Goal: Communication & Community: Ask a question

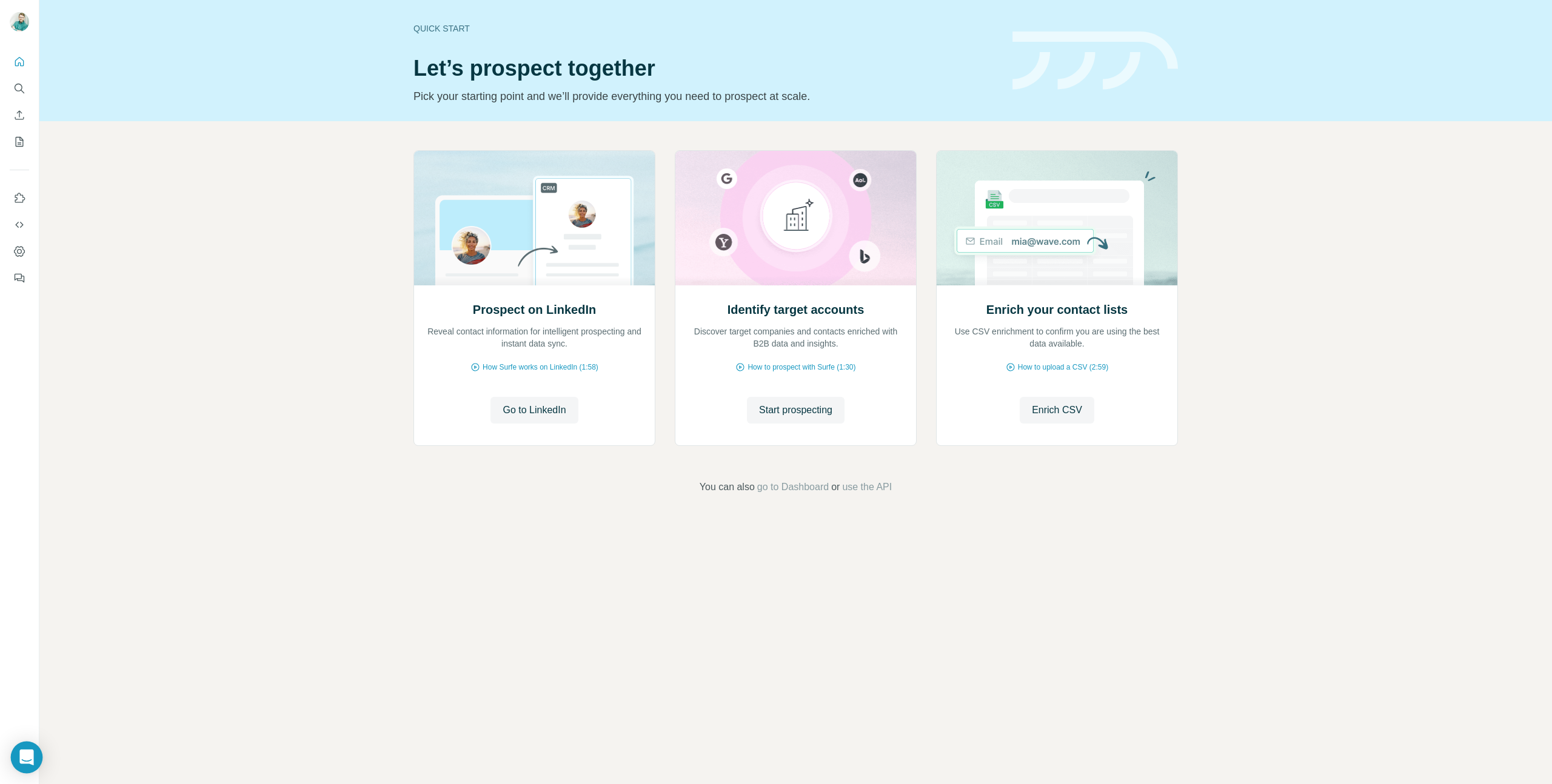
click at [23, 767] on div "Open Intercom Messenger" at bounding box center [26, 758] width 32 height 32
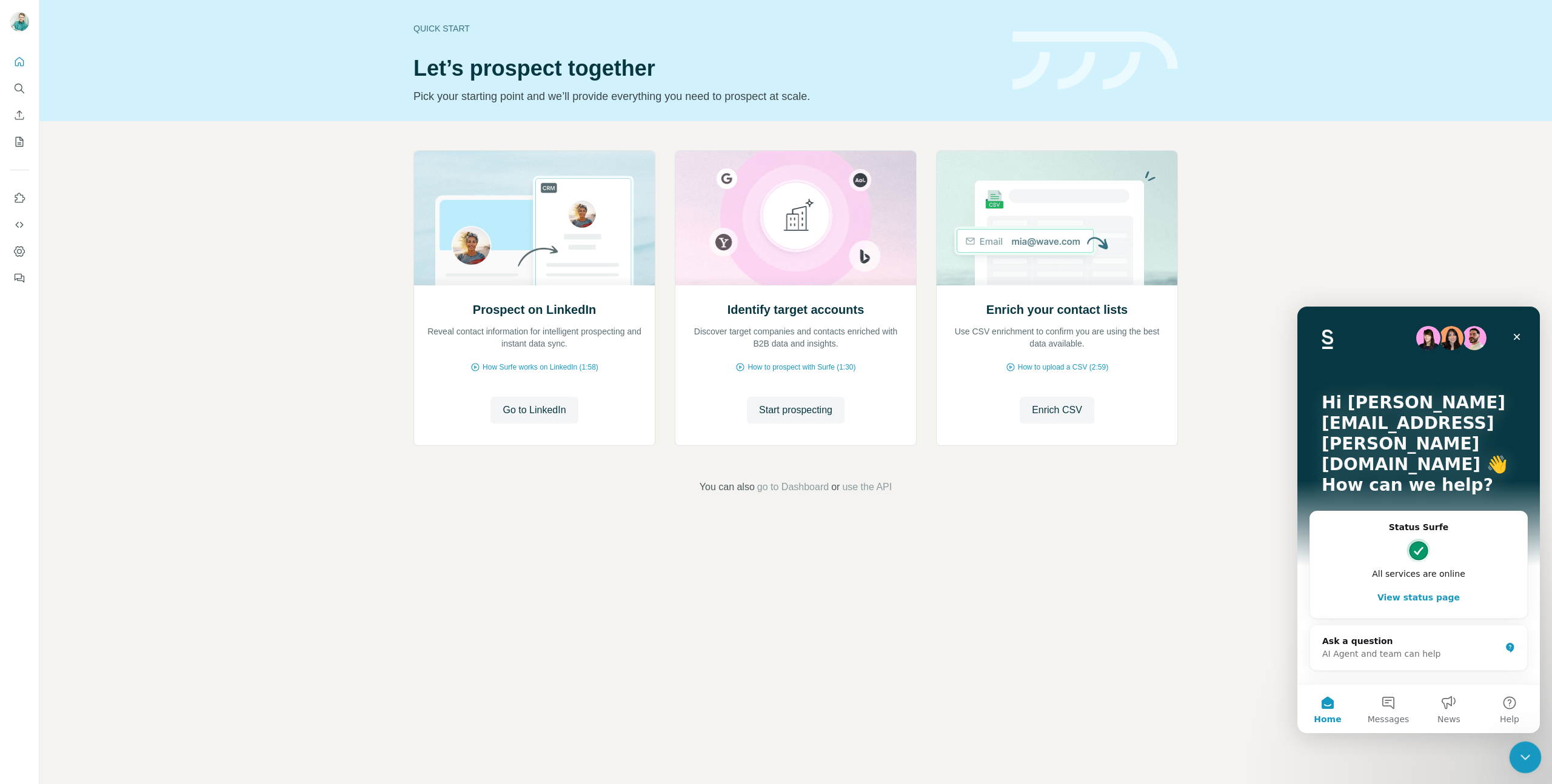
click at [1536, 757] on div "Close Intercom Messenger" at bounding box center [1523, 755] width 29 height 29
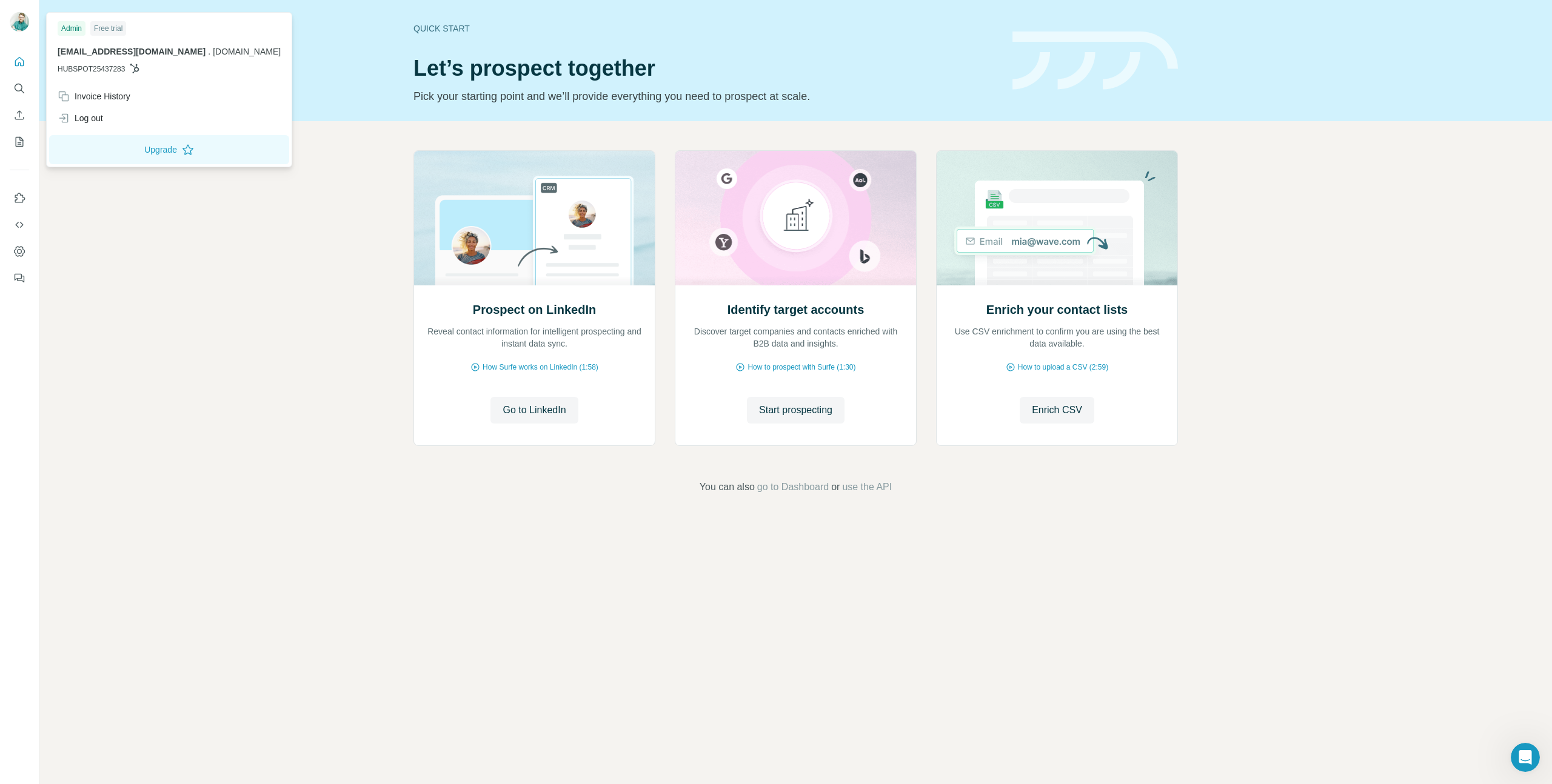
click at [15, 23] on img at bounding box center [19, 22] width 19 height 19
click at [152, 54] on span "[EMAIL_ADDRESS][DOMAIN_NAME]" at bounding box center [132, 51] width 148 height 9
click at [20, 56] on icon "Quick start" at bounding box center [19, 62] width 12 height 12
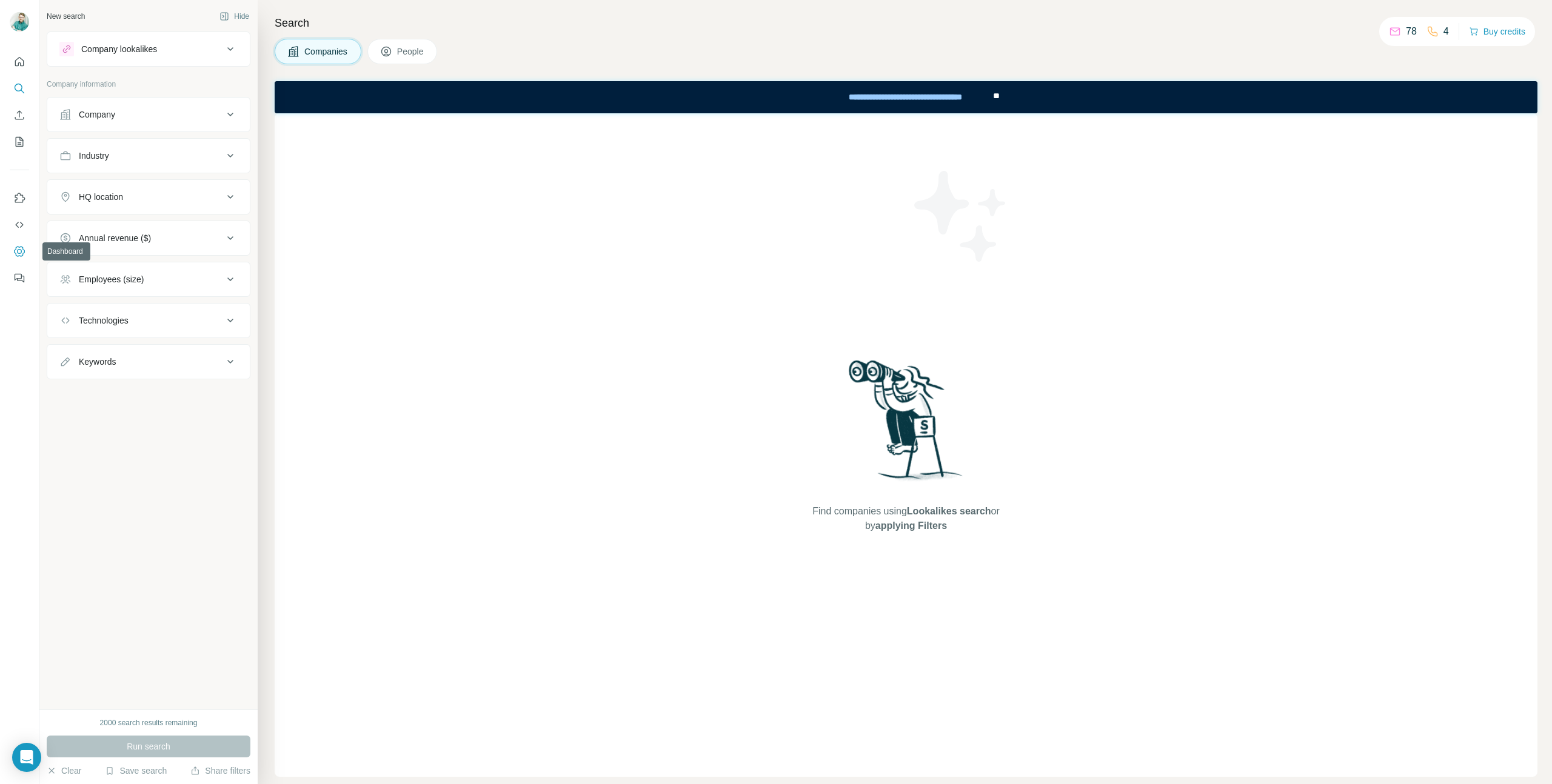
click at [17, 249] on icon "Dashboard" at bounding box center [19, 251] width 12 height 12
click at [180, 319] on div "Technologies" at bounding box center [141, 321] width 164 height 12
click at [161, 110] on div "Company" at bounding box center [141, 114] width 164 height 12
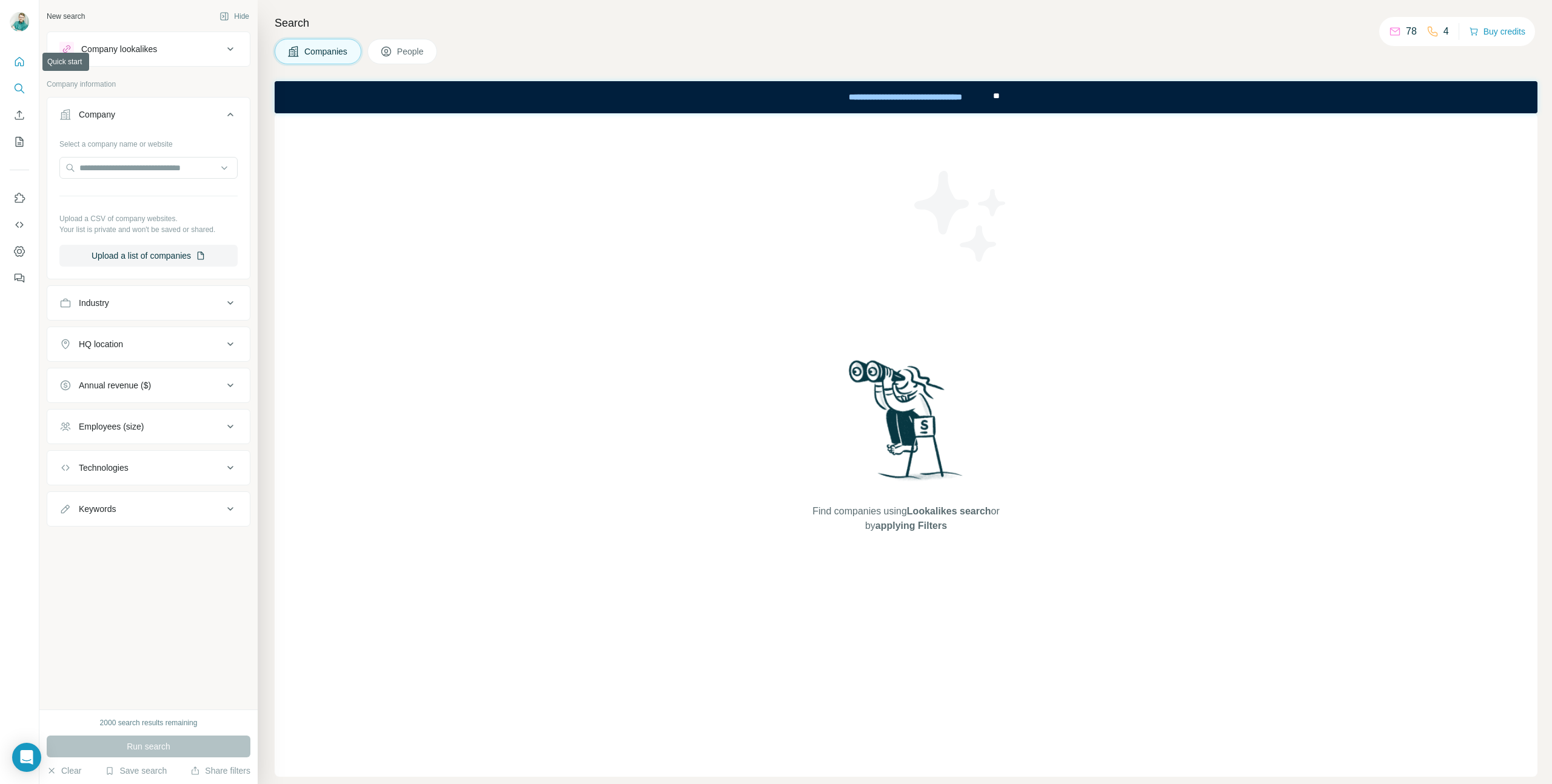
click at [20, 62] on icon "Quick start" at bounding box center [19, 62] width 12 height 12
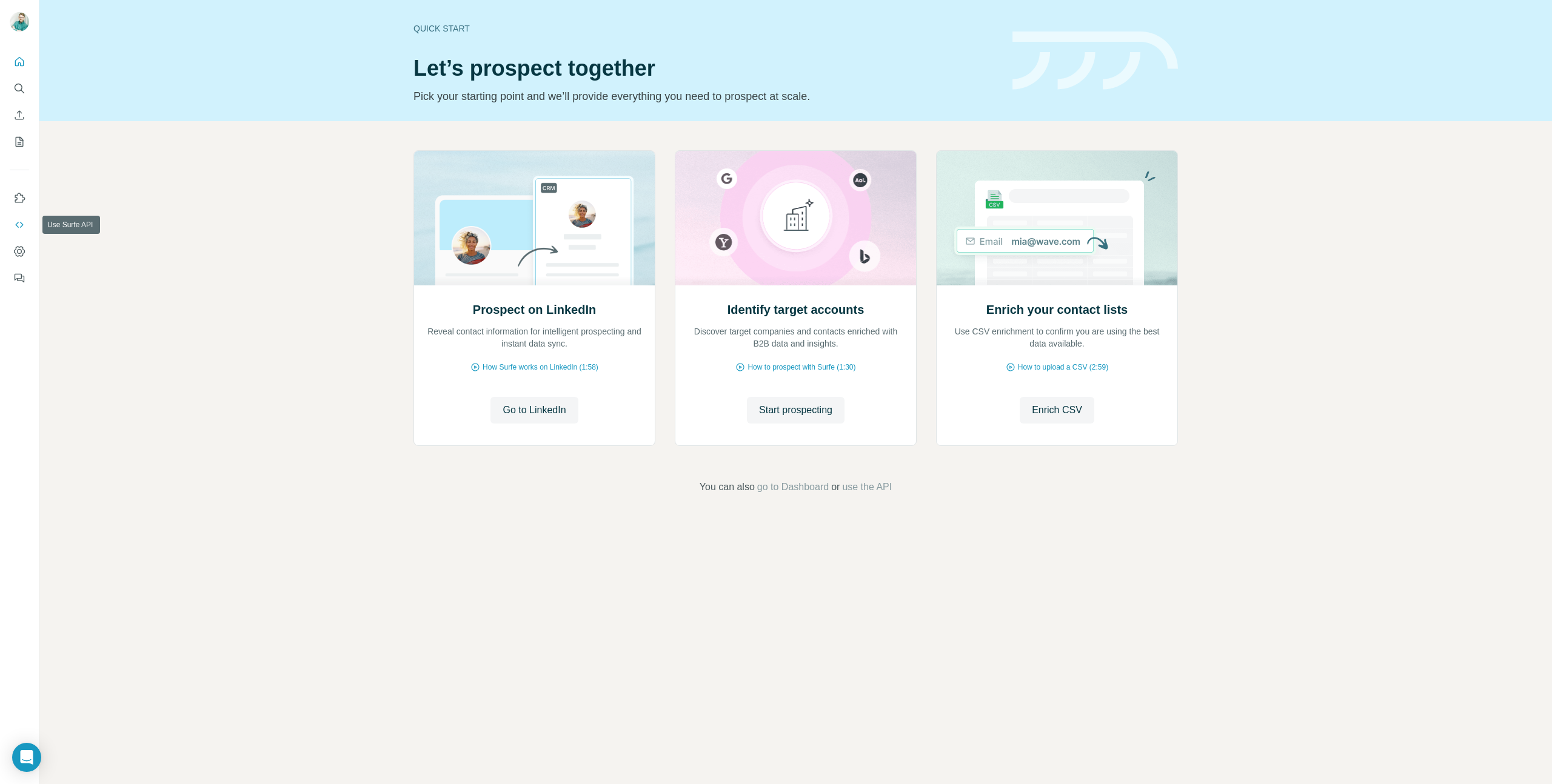
click at [23, 227] on icon "Use Surfe API" at bounding box center [19, 225] width 12 height 12
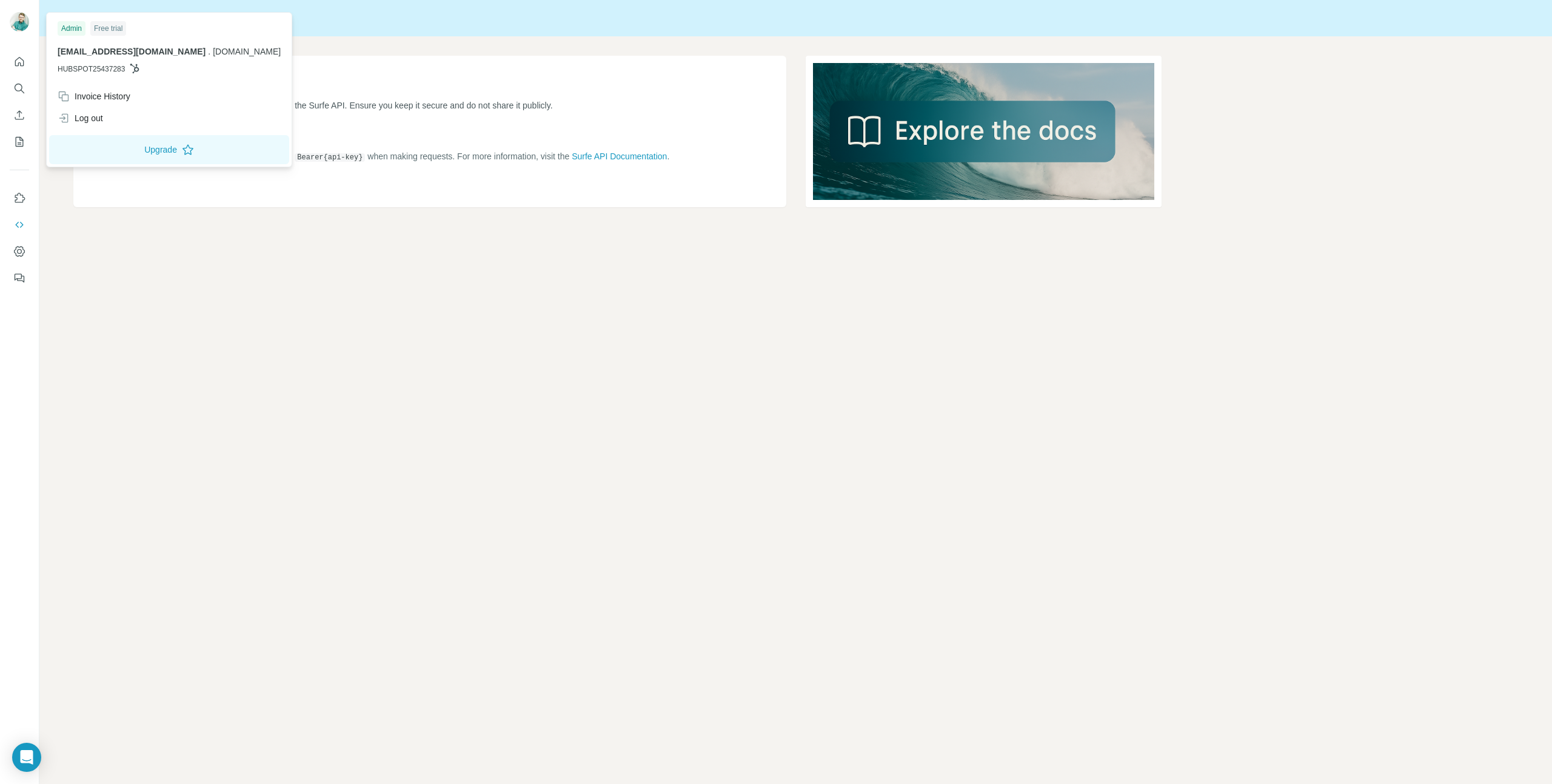
click at [12, 27] on img at bounding box center [19, 22] width 19 height 19
click at [20, 758] on icon "Open Intercom Messenger" at bounding box center [26, 758] width 16 height 16
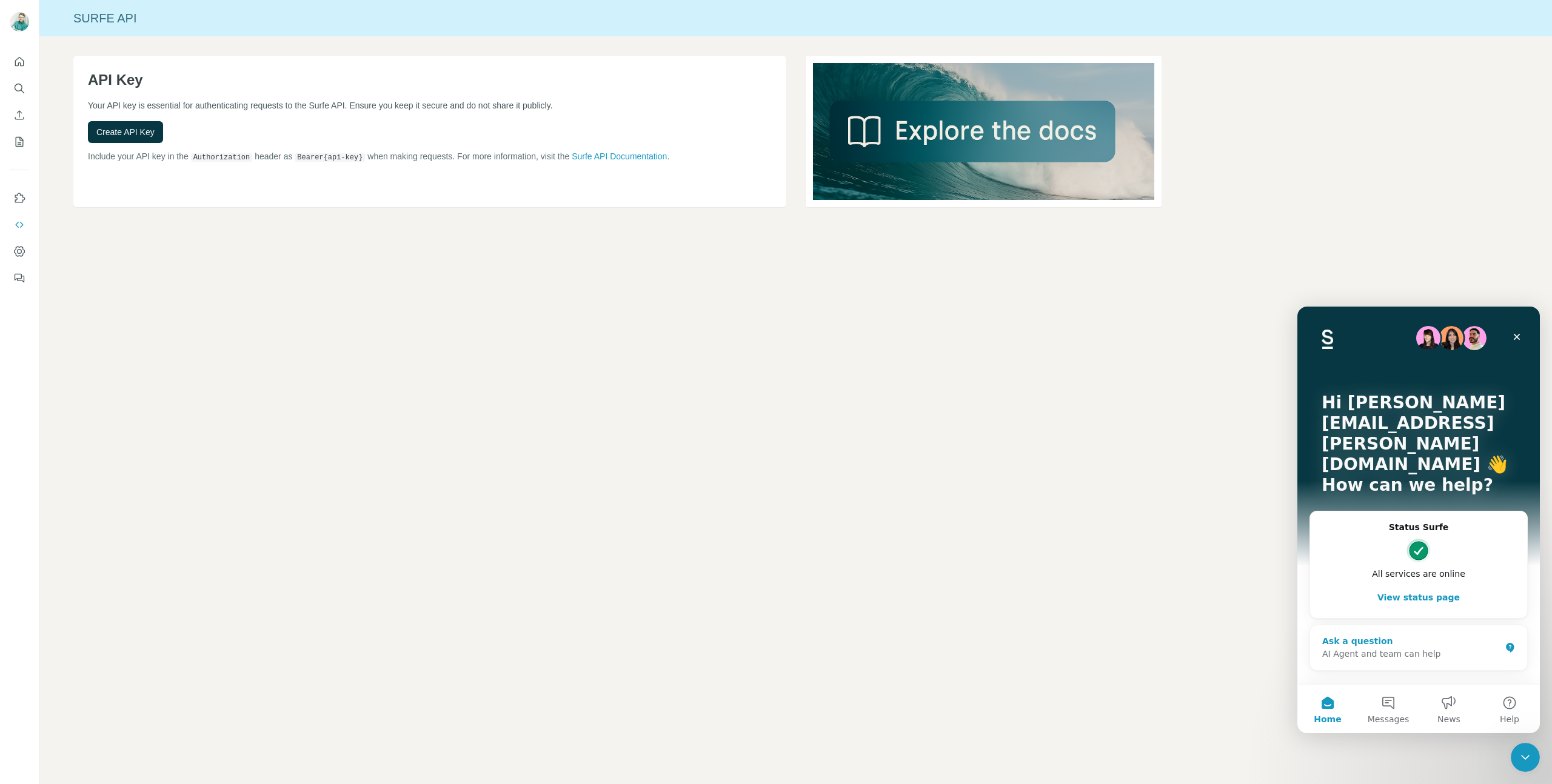
click at [1451, 635] on div "Ask a question" at bounding box center [1411, 642] width 178 height 12
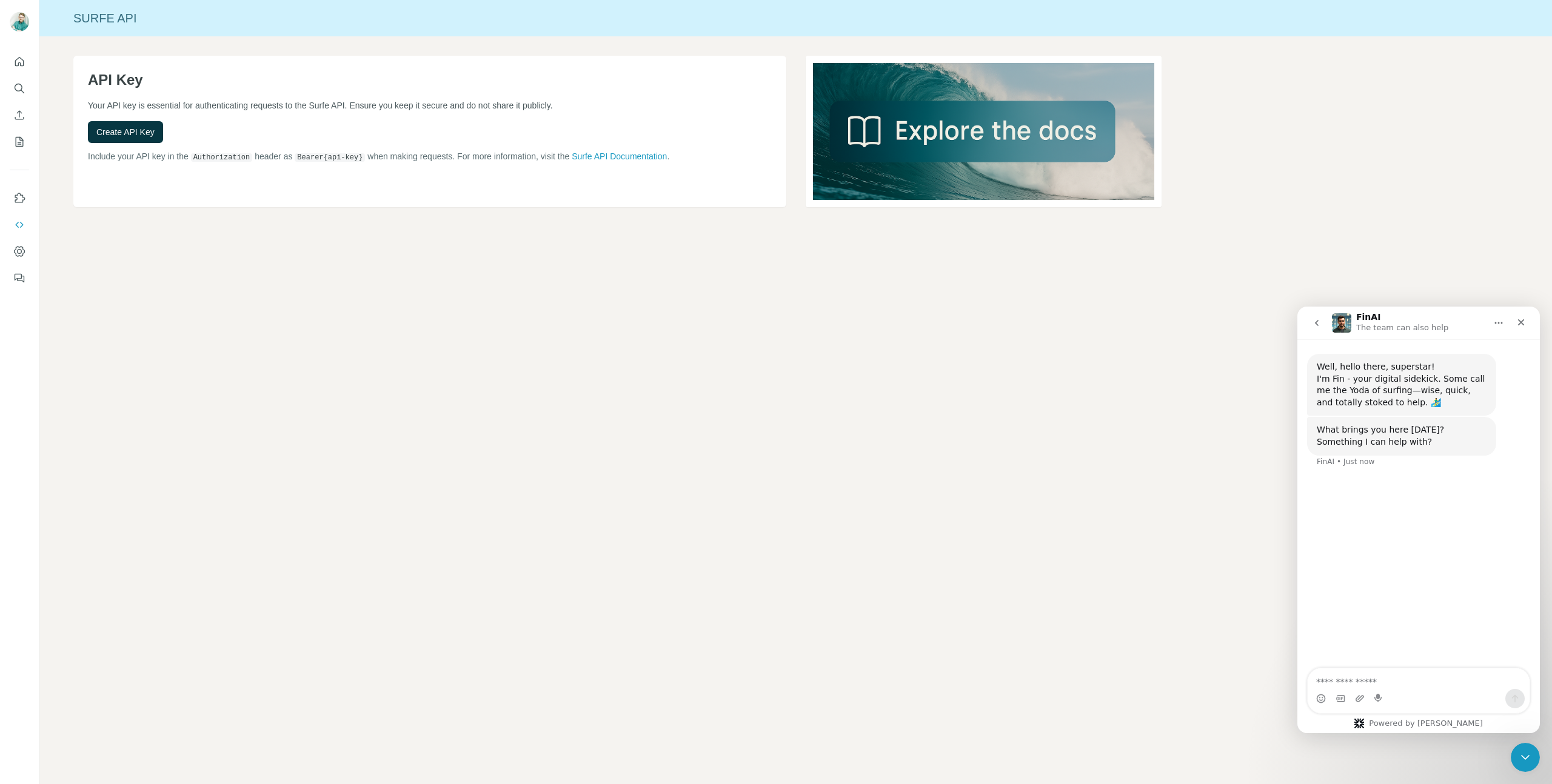
click at [1372, 680] on textarea "Ask a question…" at bounding box center [1418, 679] width 222 height 20
type textarea "**********"
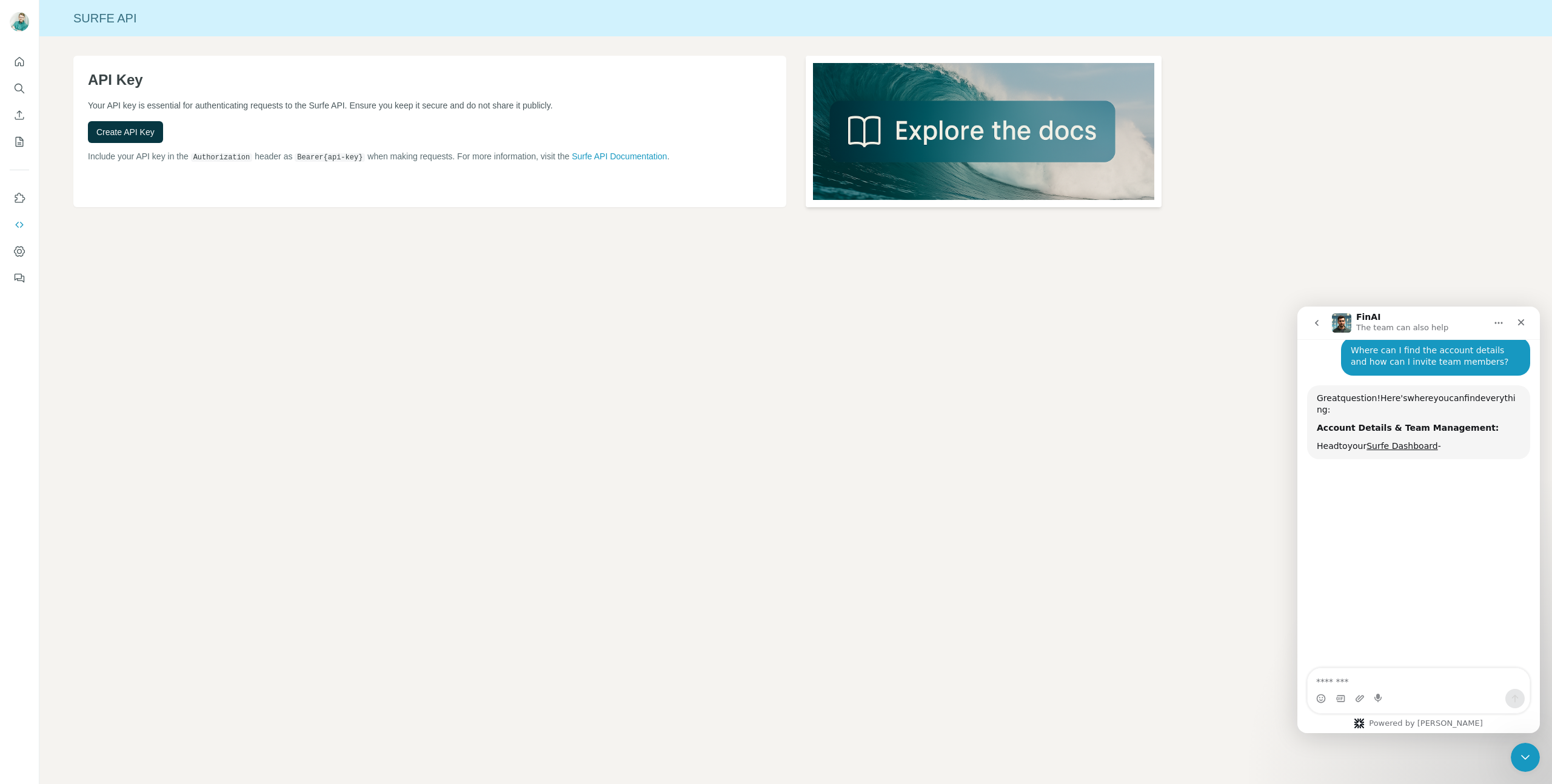
scroll to position [129, 0]
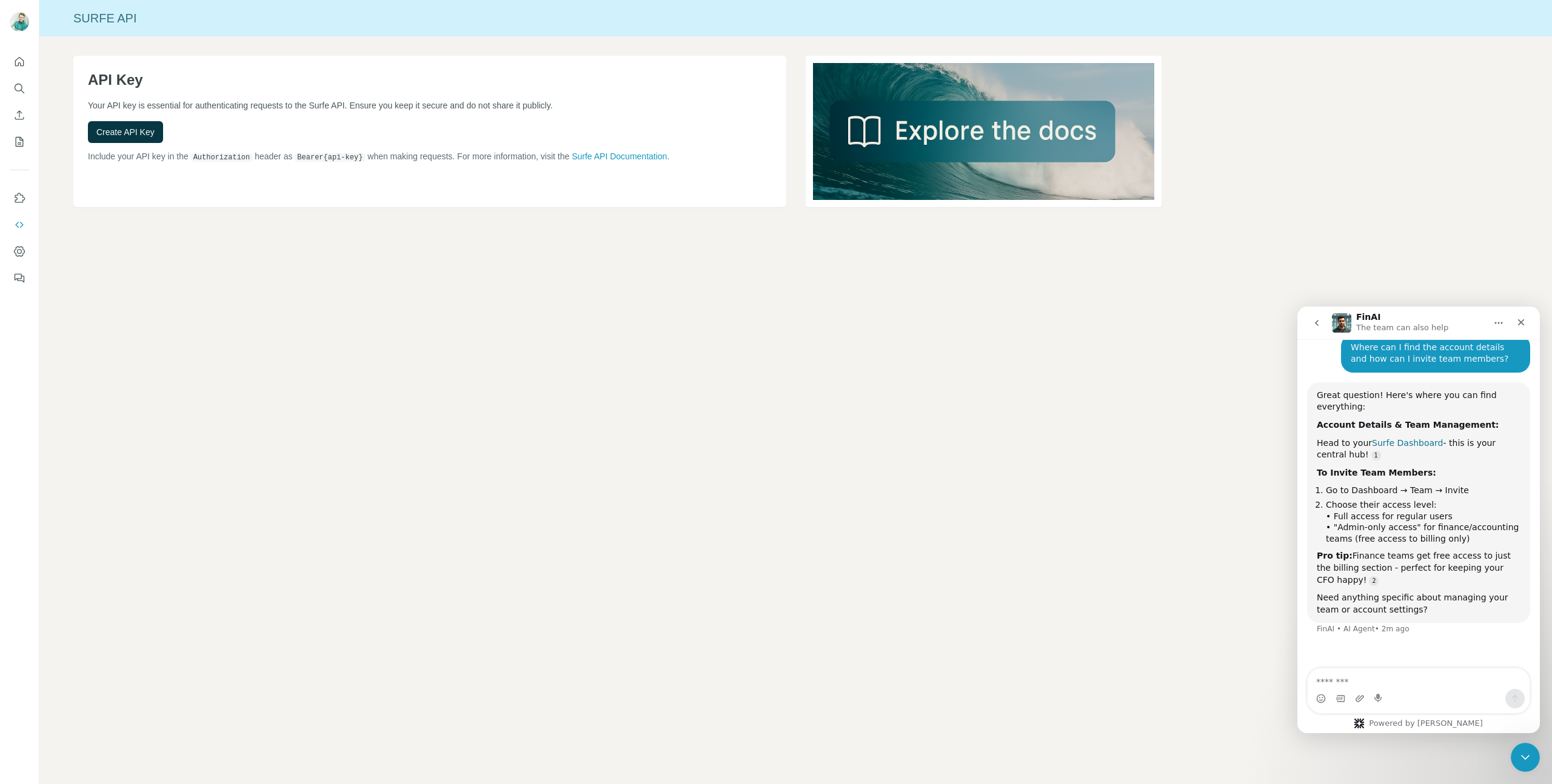
click at [1408, 439] on link "Surfe Dashboard" at bounding box center [1407, 443] width 71 height 9
click at [1395, 678] on textarea "Message…" at bounding box center [1418, 679] width 222 height 20
type textarea "**********"
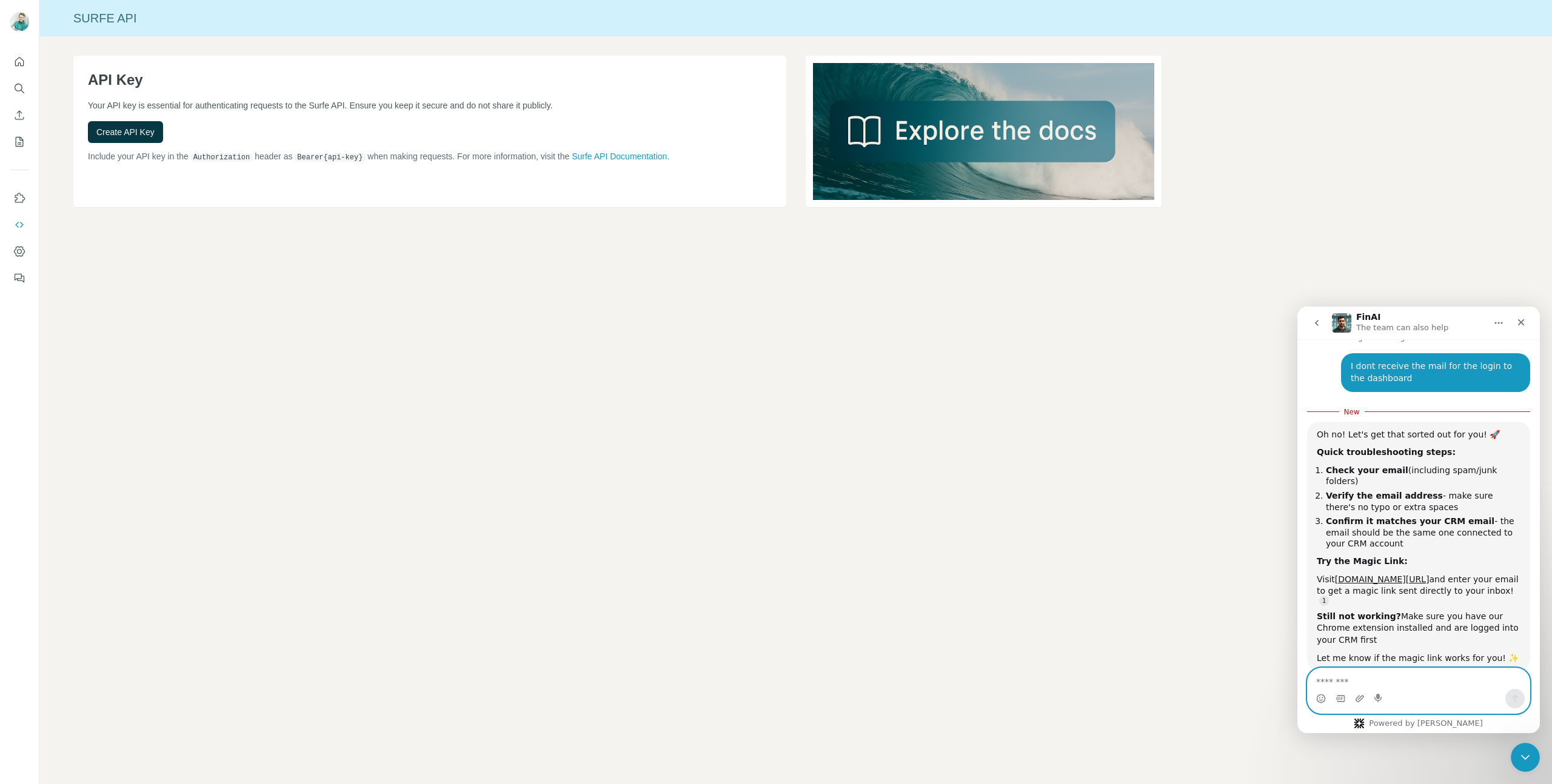
scroll to position [433, 0]
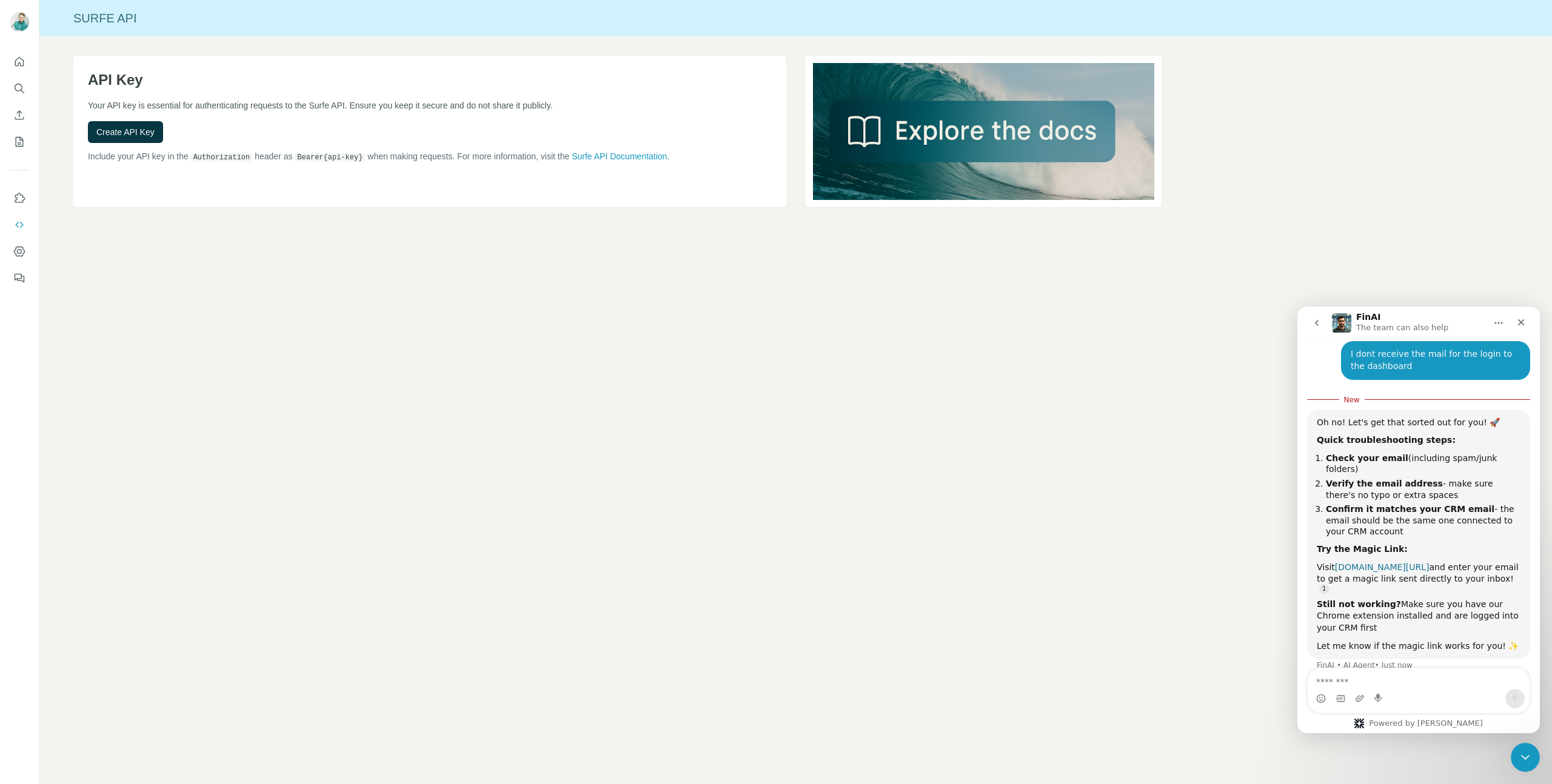
click at [1381, 562] on link "[DOMAIN_NAME][URL]" at bounding box center [1381, 567] width 94 height 9
click at [1392, 562] on link "[DOMAIN_NAME][URL]" at bounding box center [1381, 567] width 94 height 9
